Goal: Task Accomplishment & Management: Manage account settings

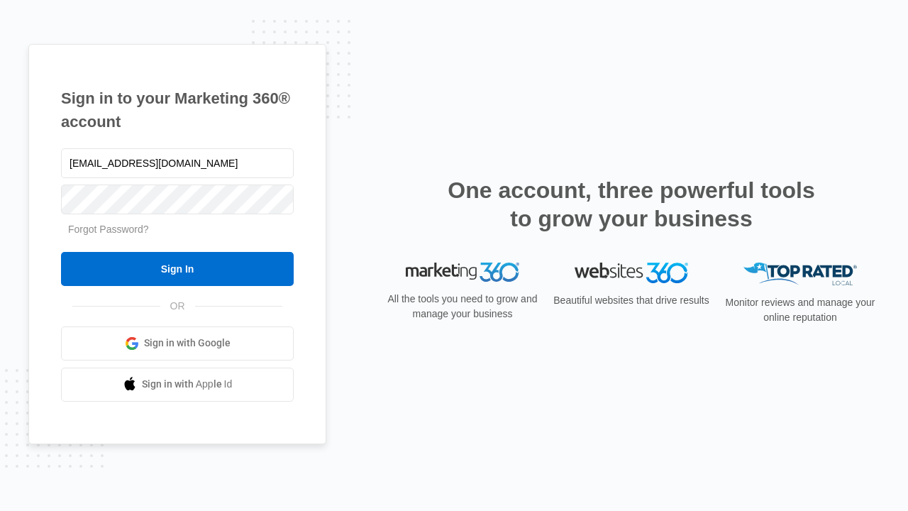
type input "[EMAIL_ADDRESS][DOMAIN_NAME]"
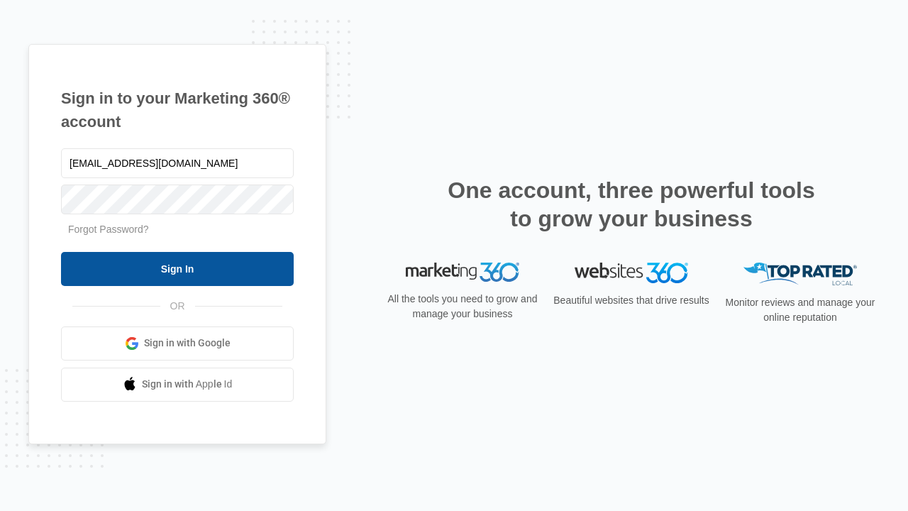
click at [177, 268] on input "Sign In" at bounding box center [177, 269] width 233 height 34
